Goal: Task Accomplishment & Management: Use online tool/utility

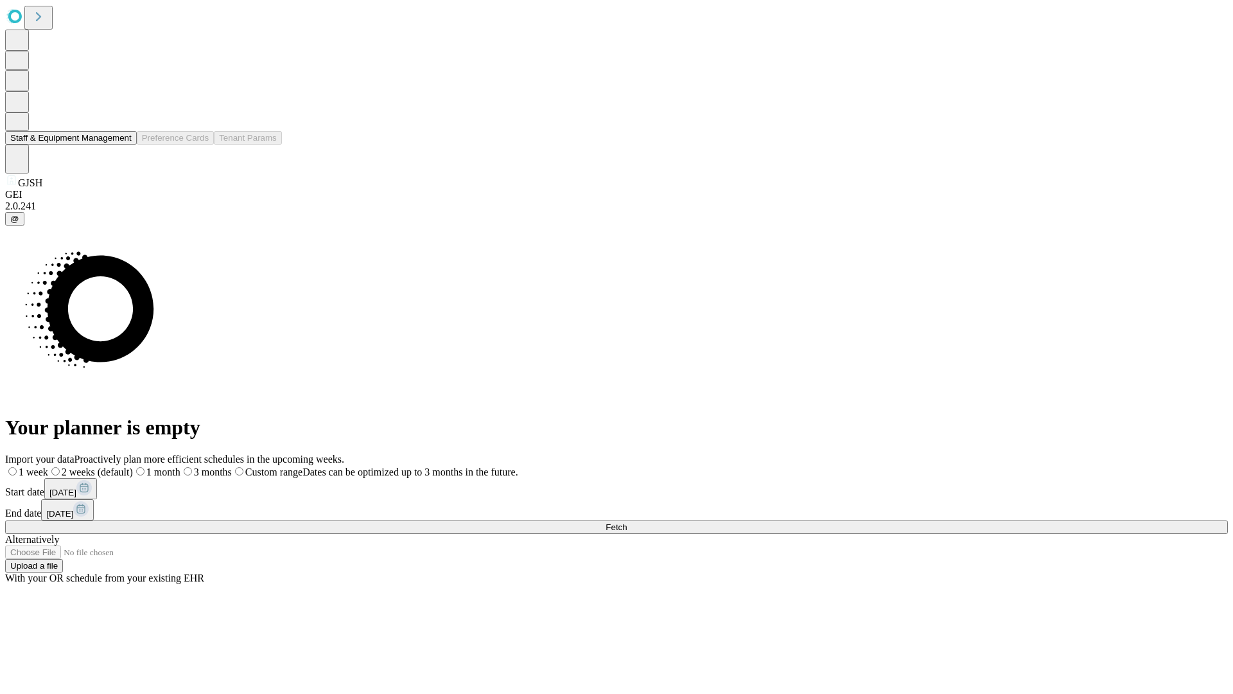
click at [123, 144] on button "Staff & Equipment Management" at bounding box center [71, 137] width 132 height 13
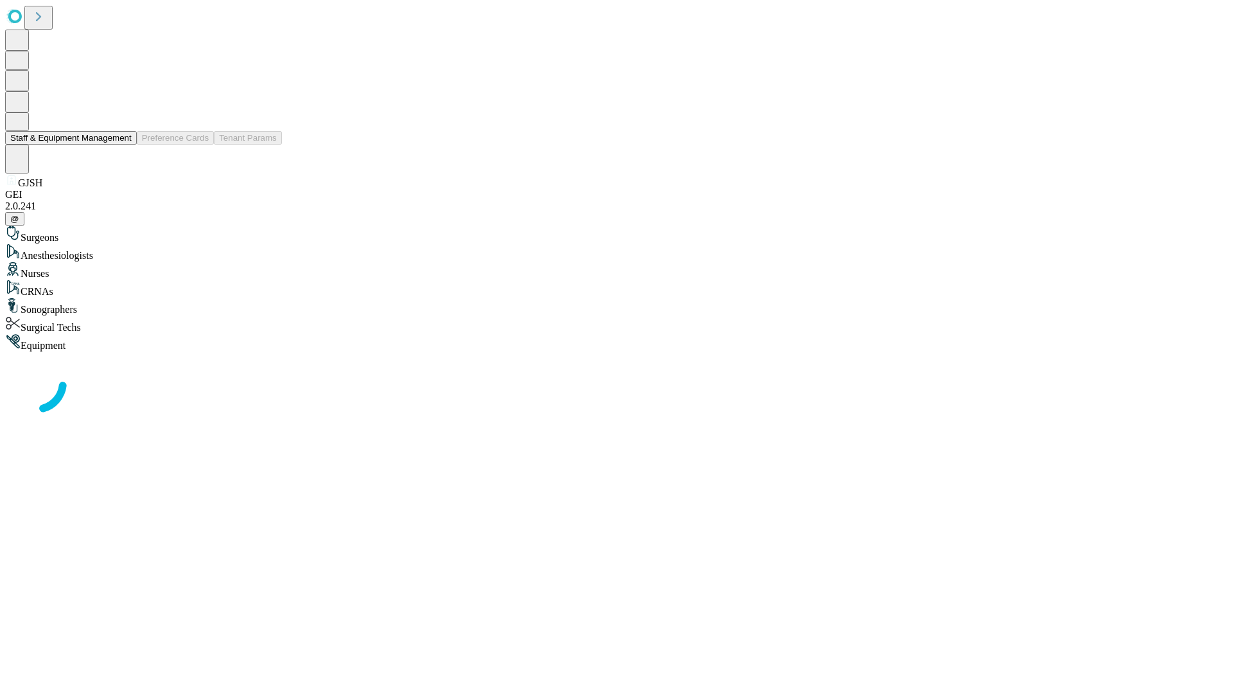
click at [123, 144] on button "Staff & Equipment Management" at bounding box center [71, 137] width 132 height 13
